Goal: Browse casually: Explore the website without a specific task or goal

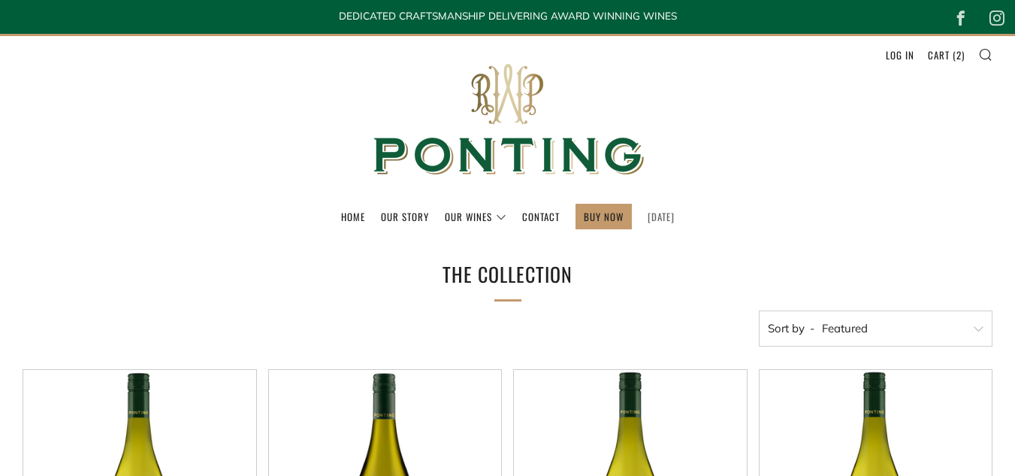
click at [665, 217] on link "[DATE]" at bounding box center [661, 216] width 27 height 24
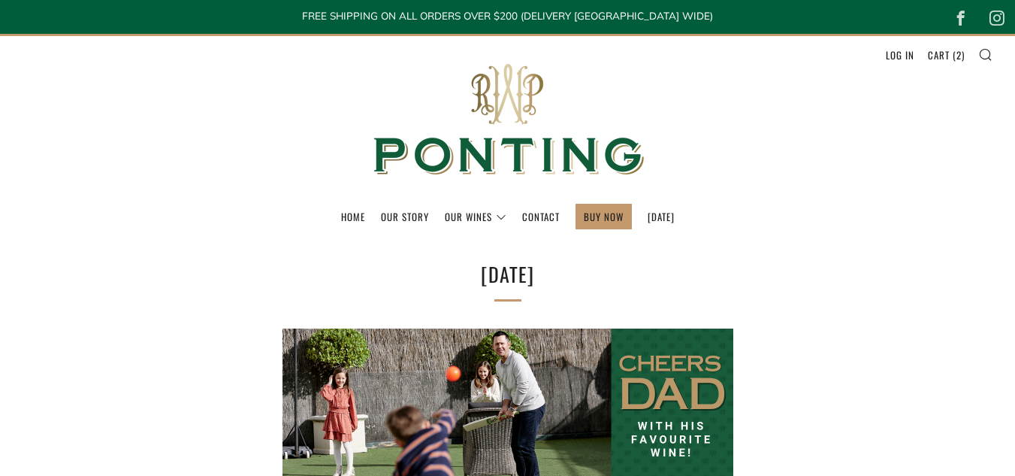
select select "best-selling"
